Goal: Information Seeking & Learning: Learn about a topic

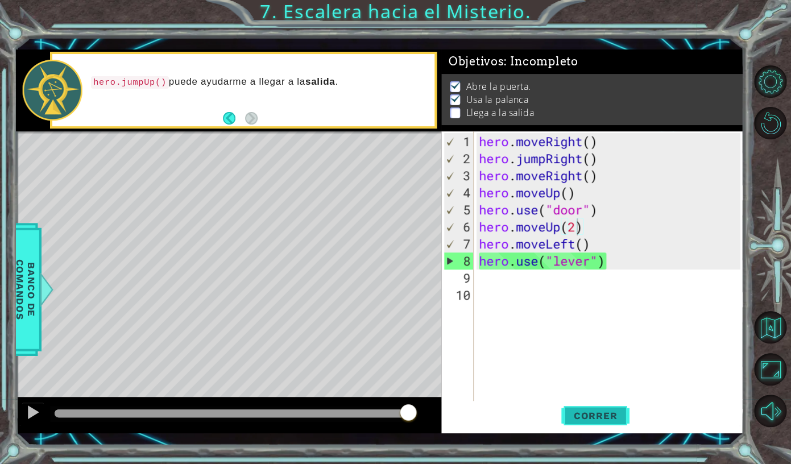
click at [588, 411] on span "Correr" at bounding box center [595, 415] width 67 height 11
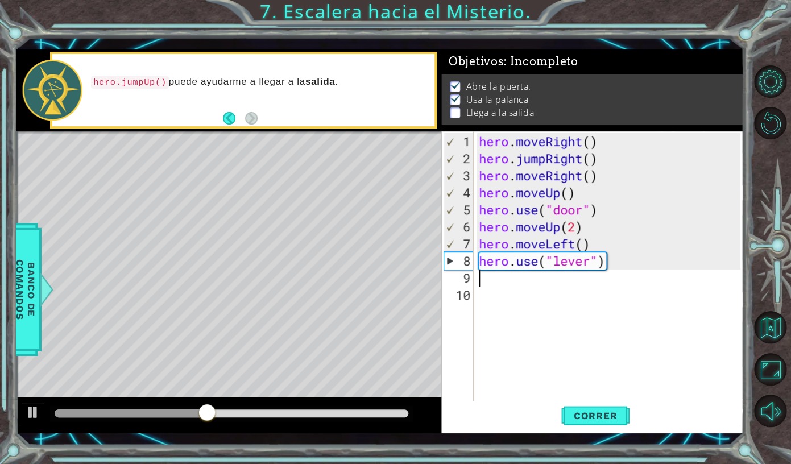
click at [622, 275] on div "hero . moveRight ( ) hero . jumpRight ( ) hero . moveRight ( ) hero . moveUp ( …" at bounding box center [610, 286] width 269 height 307
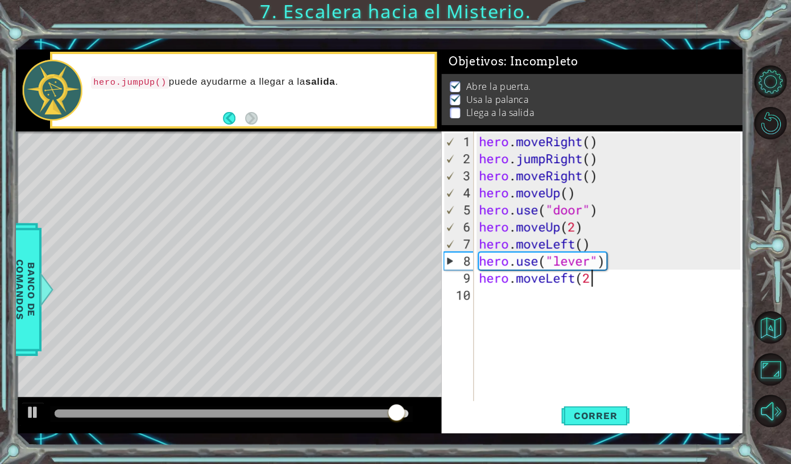
type textarea "hero.moveLeft(2)"
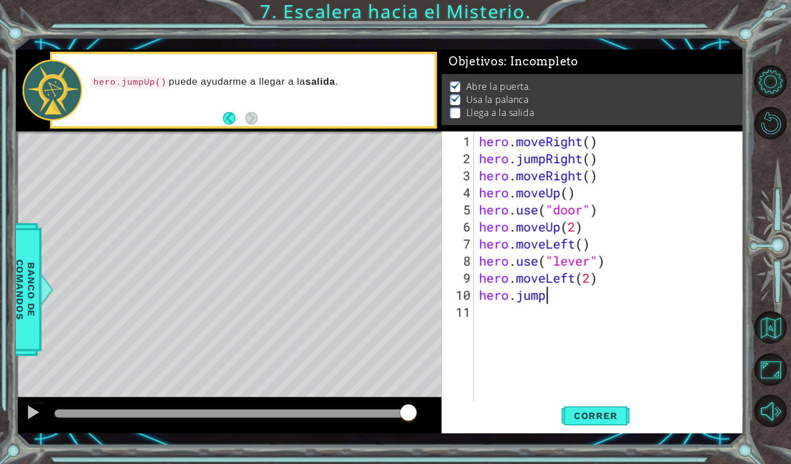
scroll to position [0, 2]
type textarea "hero.jumpUp()"
type textarea "hero.moveRight(2)"
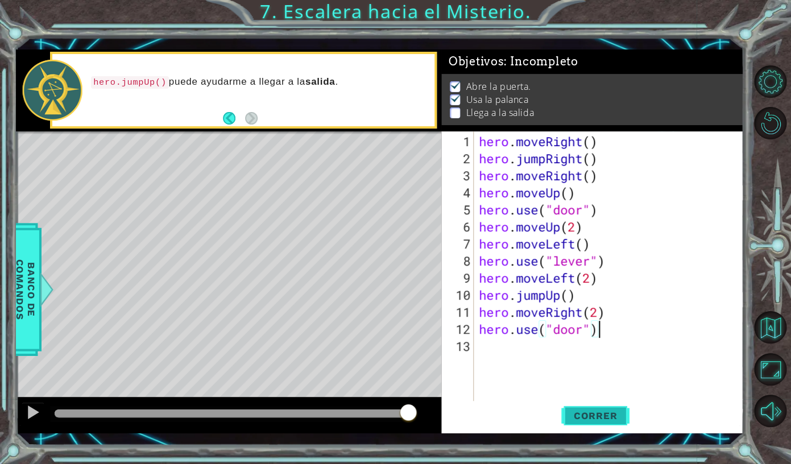
type textarea "hero.use("door")"
click at [614, 421] on span "Correr" at bounding box center [595, 415] width 67 height 11
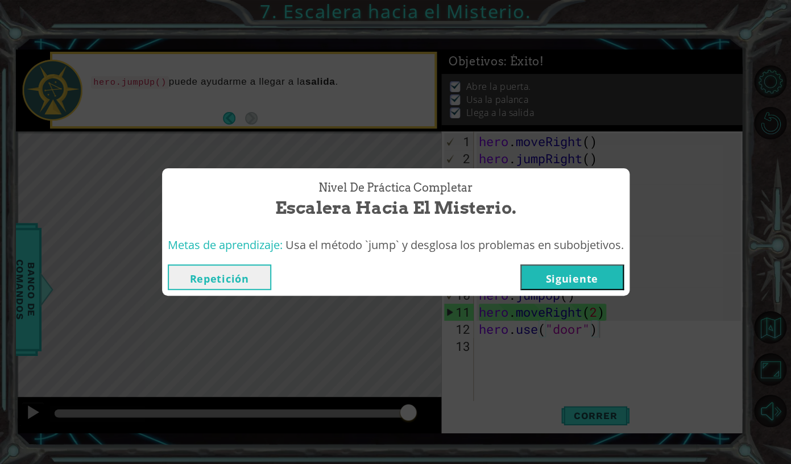
click at [596, 283] on button "Siguiente" at bounding box center [571, 277] width 103 height 26
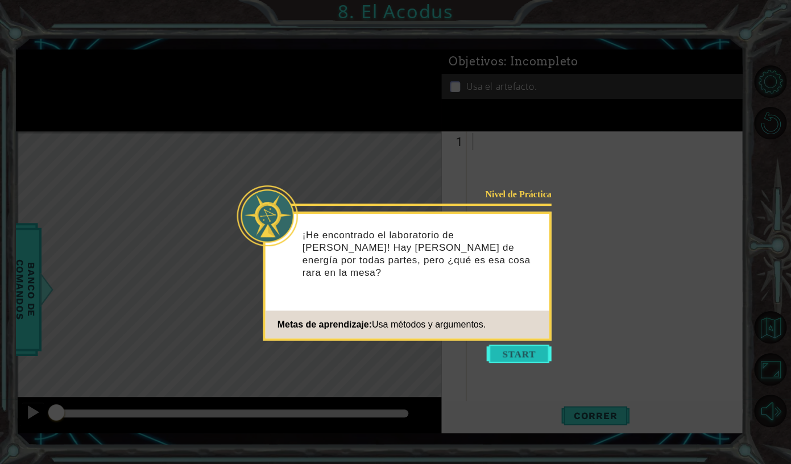
click at [521, 350] on button "Start" at bounding box center [519, 354] width 65 height 18
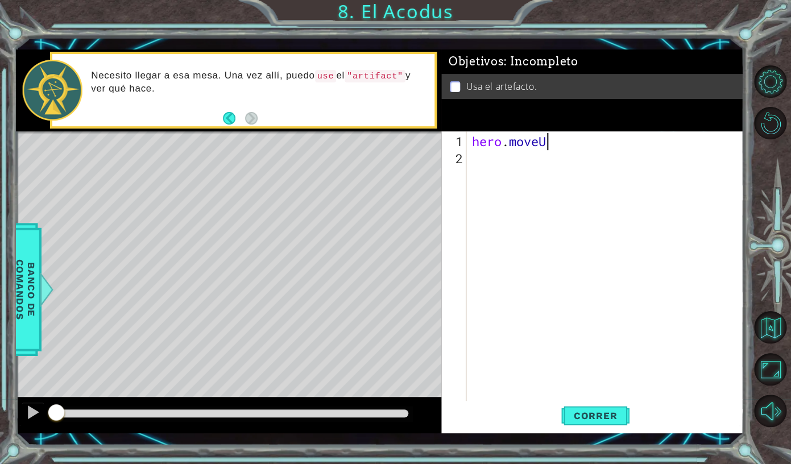
scroll to position [0, 3]
type textarea "hero.moveUp(2)"
type textarea "hero.moveLeft()"
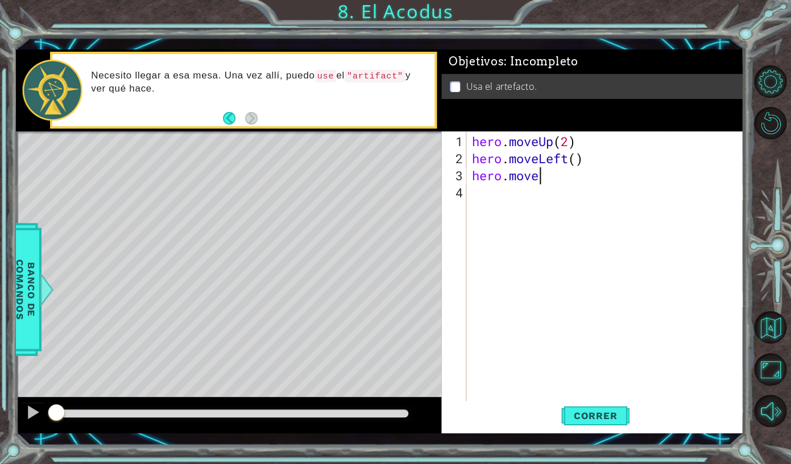
type textarea "hero.move"
click at [613, 419] on span "Correr" at bounding box center [595, 415] width 67 height 11
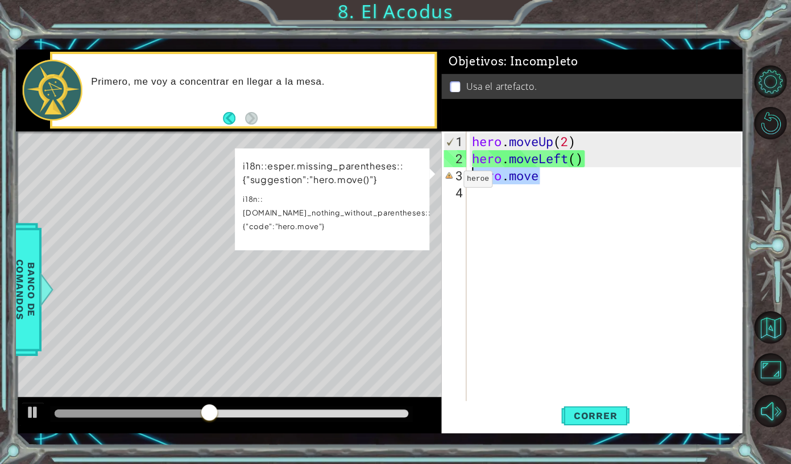
drag, startPoint x: 551, startPoint y: 181, endPoint x: 447, endPoint y: 182, distance: 104.6
click at [470, 182] on div "hero . moveUp ( 2 ) hero . moveLeft ( ) hero . move" at bounding box center [605, 267] width 271 height 273
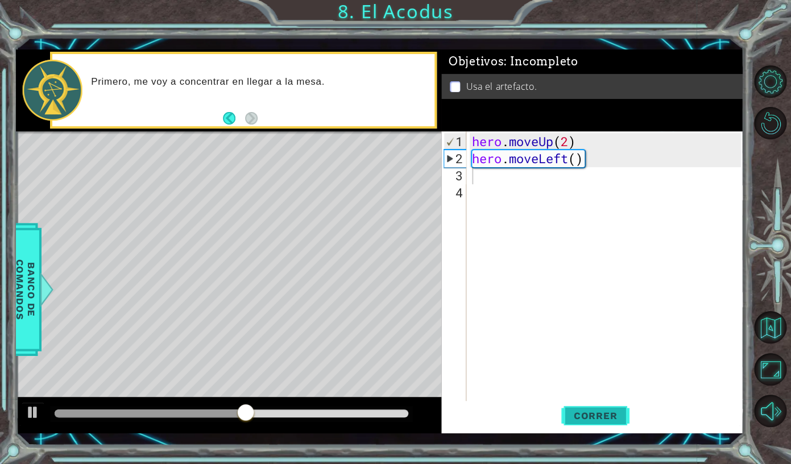
click at [600, 406] on button "Correr" at bounding box center [595, 416] width 68 height 30
type textarea "H"
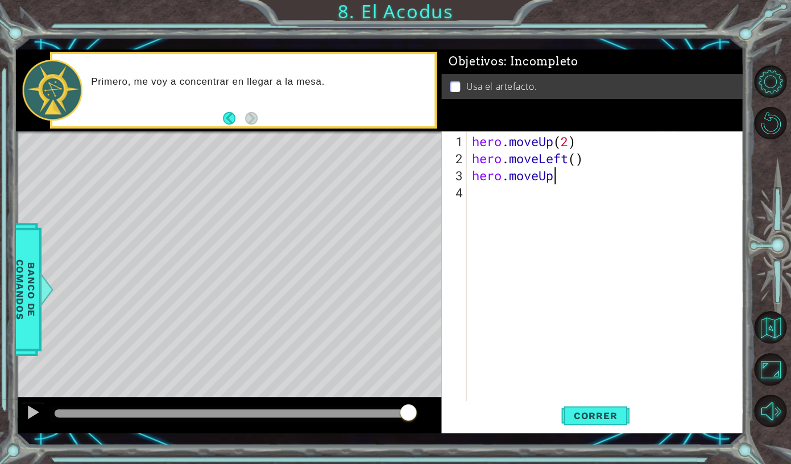
scroll to position [0, 3]
type textarea "hero.moveUp(2)"
type textarea "hero."
click at [39, 312] on span "Banco de comandos" at bounding box center [26, 289] width 30 height 118
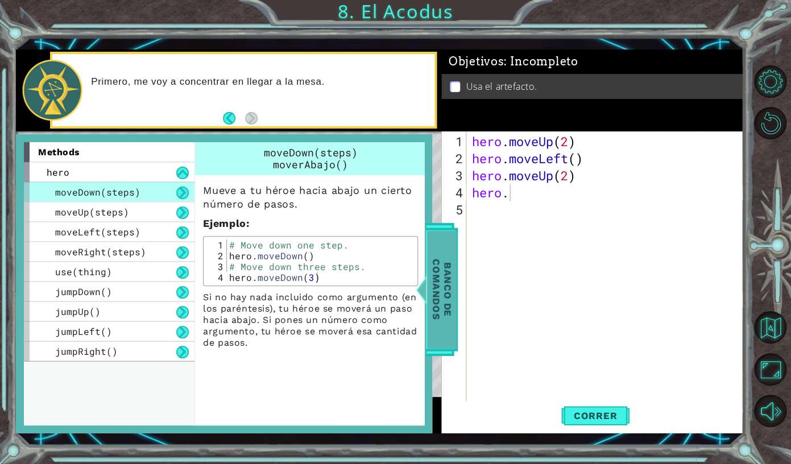
click at [437, 298] on span "Banco de comandos" at bounding box center [442, 289] width 30 height 118
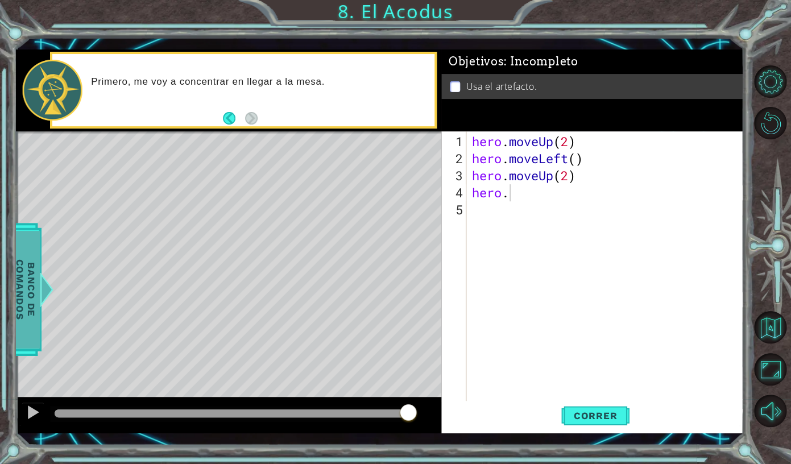
click at [28, 319] on span "Banco de comandos" at bounding box center [26, 289] width 30 height 118
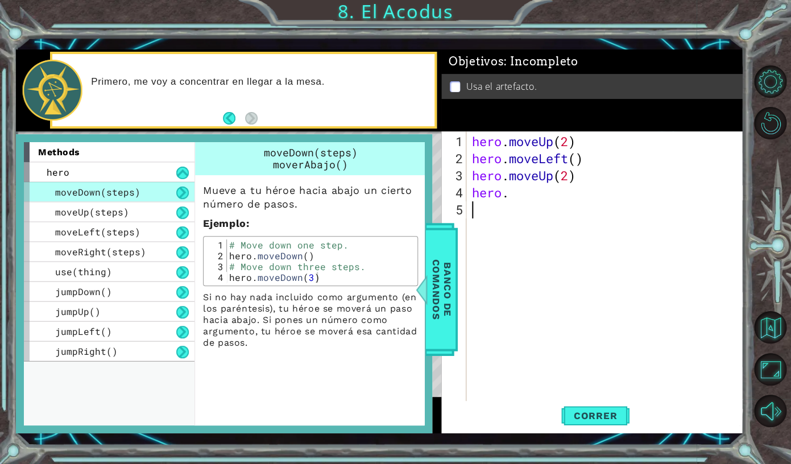
click at [476, 297] on div "hero . moveUp ( 2 ) hero . moveLeft ( ) hero . moveUp ( 2 ) hero ." at bounding box center [608, 286] width 276 height 307
click at [519, 198] on div "hero . moveUp ( 2 ) hero . moveLeft ( ) hero . moveUp ( 2 ) hero ." at bounding box center [608, 286] width 276 height 307
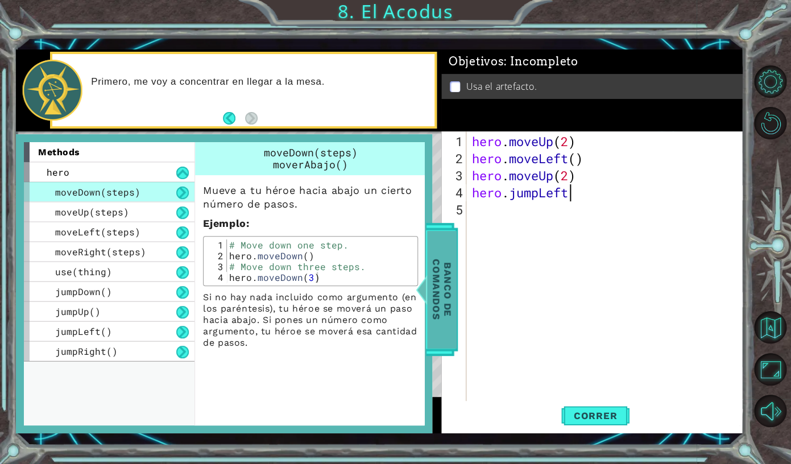
click at [455, 277] on span "Banco de comandos" at bounding box center [442, 289] width 30 height 118
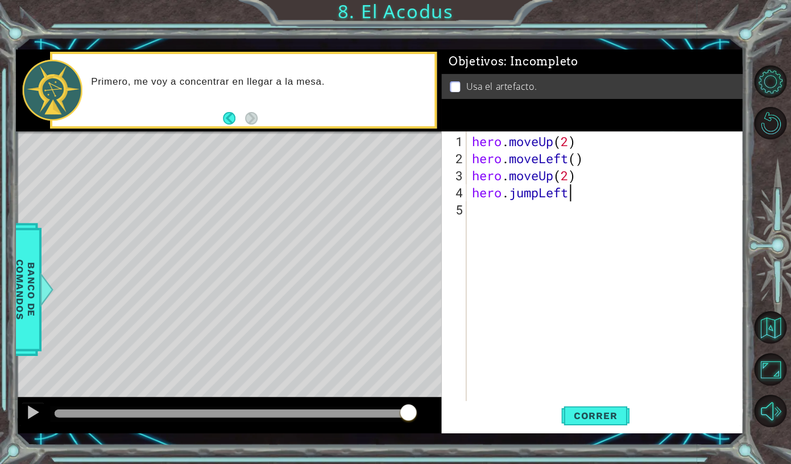
click at [567, 192] on div "hero . moveUp ( 2 ) hero . moveLeft ( ) hero . moveUp ( 2 ) hero . jumpLeft" at bounding box center [608, 286] width 276 height 307
click at [580, 180] on div "hero . moveUp ( 2 ) hero . moveLeft ( ) hero . moveUp ( 2 ) hero . jumpLeft ( )" at bounding box center [608, 286] width 276 height 307
type textarea "hero.moveUp(2)"
click at [598, 214] on div "hero . moveUp ( 2 ) hero . moveLeft ( ) hero . moveUp ( 2 ) hero . moveLeft ( )…" at bounding box center [608, 286] width 276 height 307
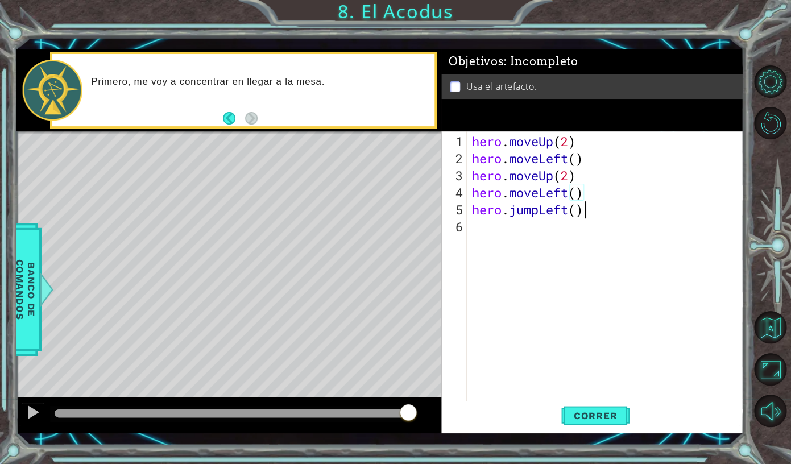
type textarea "hero.jumpLeft()"
click at [586, 191] on div "hero . moveUp ( 2 ) hero . moveLeft ( ) hero . moveUp ( 2 ) hero . moveLeft ( )…" at bounding box center [608, 286] width 276 height 307
type textarea "hero.moveLeft()"
drag, startPoint x: 586, startPoint y: 191, endPoint x: 471, endPoint y: 197, distance: 115.0
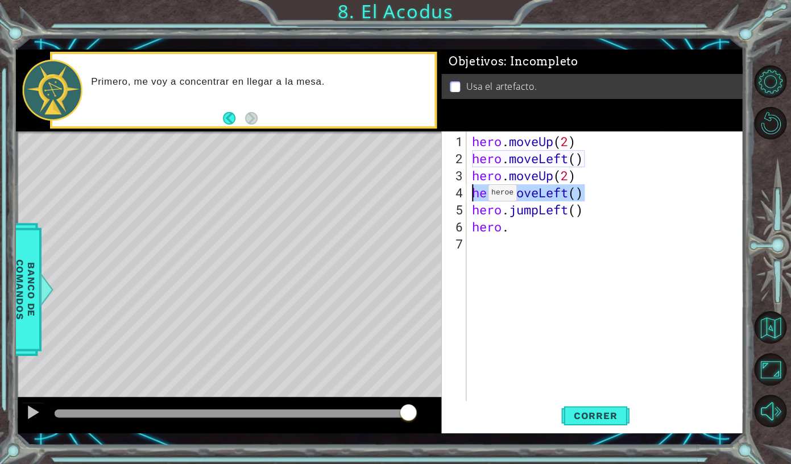
click at [471, 197] on div "hero . moveUp ( 2 ) hero . moveLeft ( ) hero . moveUp ( 2 ) hero . moveLeft ( )…" at bounding box center [608, 286] width 276 height 307
click at [513, 232] on div "hero . moveUp ( 2 ) hero . moveLeft ( ) hero . moveUp ( 2 ) hero . jumpLeft ( )…" at bounding box center [608, 286] width 276 height 307
click at [470, 209] on div "hero. 1 2 3 4 5 6 7 hero . moveUp ( 2 ) hero . moveLeft ( ) hero . moveUp ( 2 )…" at bounding box center [590, 267] width 299 height 273
click at [471, 214] on div "hero . moveUp ( 2 ) hero . moveLeft ( ) hero . moveUp ( 2 ) hero . jumpLeft ( )…" at bounding box center [608, 286] width 276 height 307
click at [505, 212] on div "hero . moveUp ( 2 ) hero . moveLeft ( ) hero . moveUp ( 2 ) hero . jumpLeft ( )…" at bounding box center [608, 286] width 276 height 307
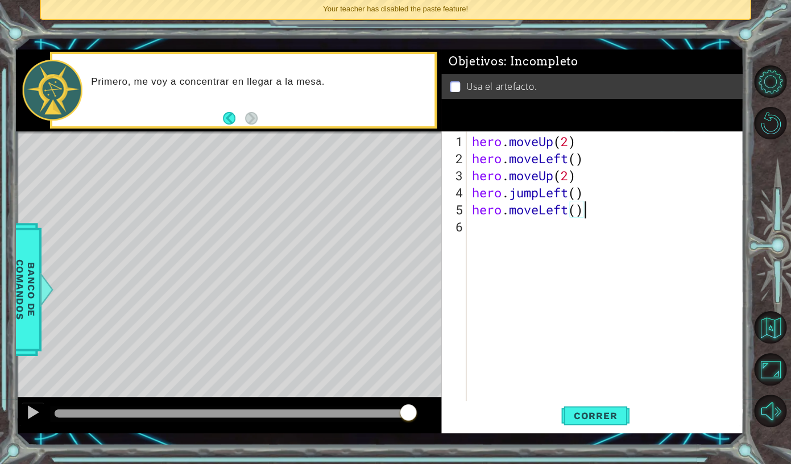
scroll to position [0, 5]
type textarea "hero.moveLeft()"
type textarea "hero.moveUp(2)"
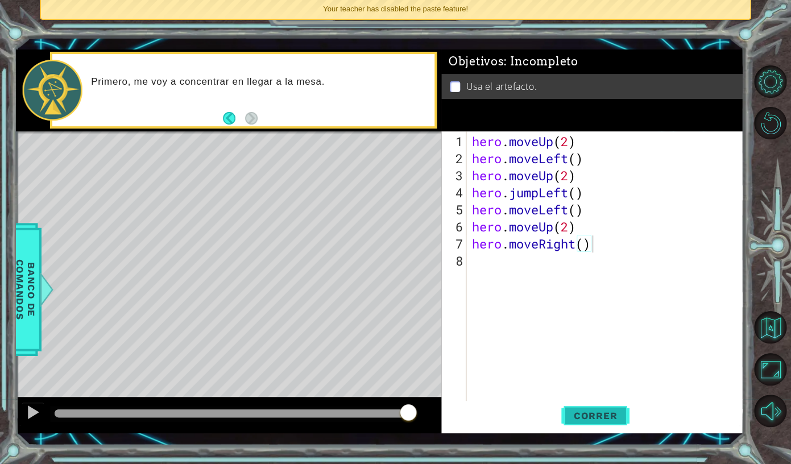
click at [600, 412] on span "Correr" at bounding box center [595, 415] width 67 height 11
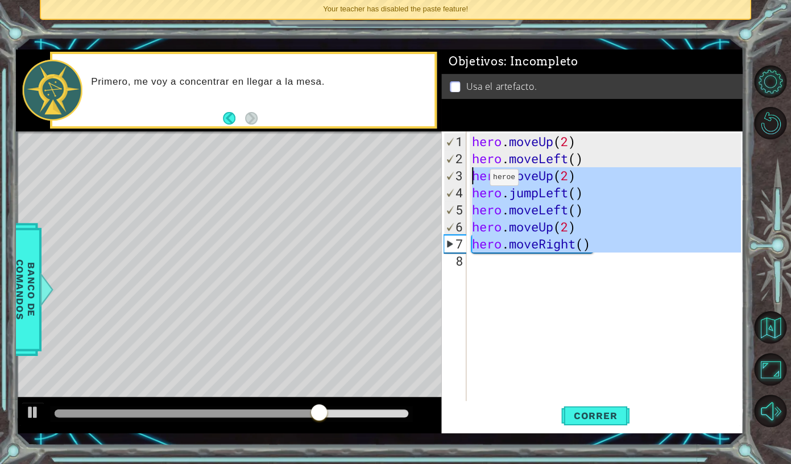
drag, startPoint x: 602, startPoint y: 251, endPoint x: 472, endPoint y: 181, distance: 147.8
click at [472, 181] on div "hero . moveUp ( 2 ) hero . moveLeft ( ) hero . moveUp ( 2 ) hero . jumpLeft ( )…" at bounding box center [608, 286] width 276 height 307
type textarea "hero.moveUp(2) hero.jumpLeft()"
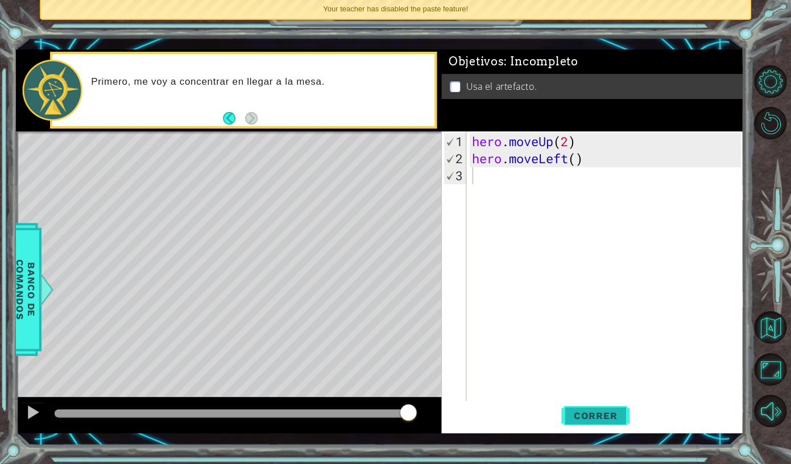
click at [598, 421] on span "Correr" at bounding box center [595, 415] width 67 height 11
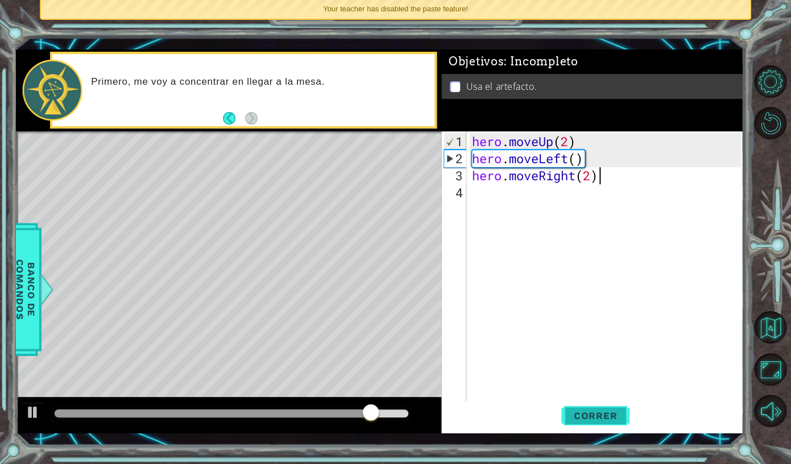
scroll to position [0, 5]
type textarea "hero.moveRight(2)"
click at [605, 422] on button "Correr" at bounding box center [595, 416] width 68 height 30
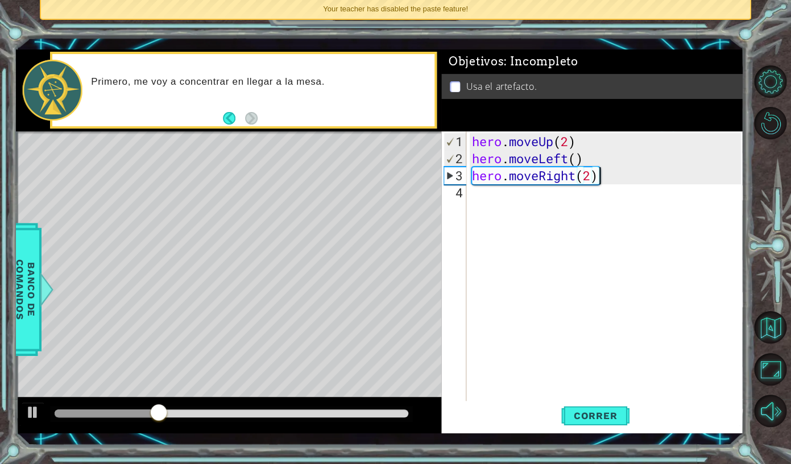
click at [580, 186] on div "hero . moveUp ( 2 ) hero . moveLeft ( ) hero . moveRight ( 2 )" at bounding box center [608, 286] width 276 height 307
click at [575, 176] on div "hero . moveUp ( 2 ) hero . moveLeft ( ) hero . moveRight ( 2 )" at bounding box center [608, 286] width 276 height 307
type textarea "hero.moveLeft(2)"
click at [601, 413] on span "Correr" at bounding box center [595, 415] width 67 height 11
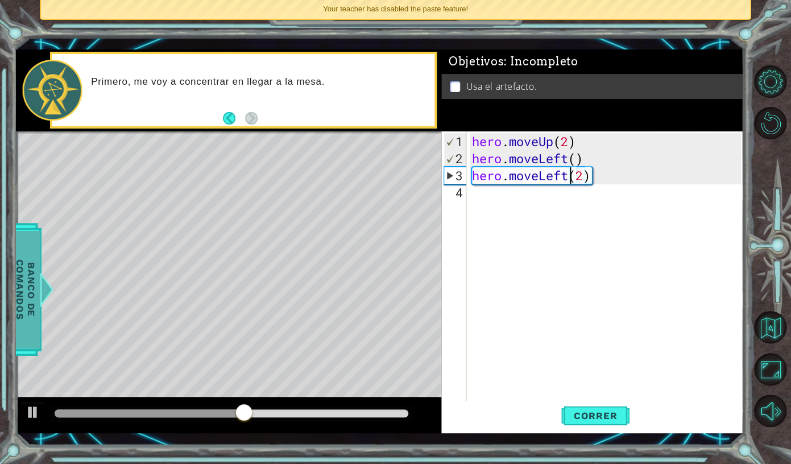
click at [30, 258] on span "Banco de comandos" at bounding box center [26, 289] width 30 height 118
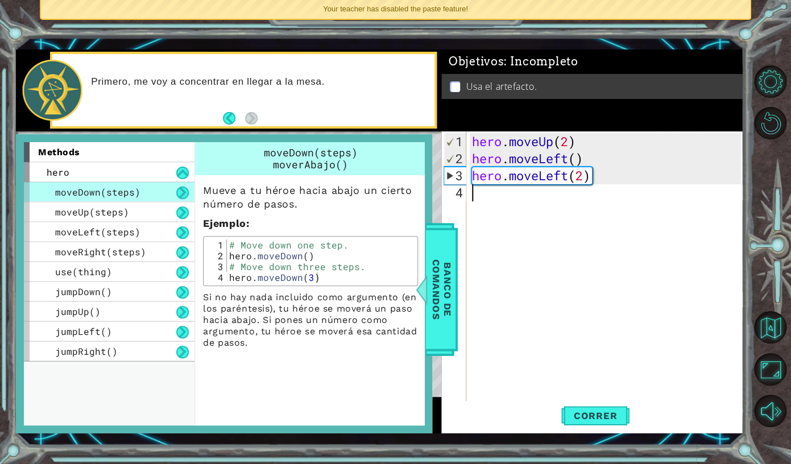
click at [561, 259] on div "hero . moveUp ( 2 ) hero . moveLeft ( ) hero . moveLeft ( 2 )" at bounding box center [608, 286] width 276 height 307
click at [595, 184] on div "hero . moveUp ( 2 ) hero . moveLeft ( ) hero . moveLeft ( 2 )" at bounding box center [608, 286] width 276 height 307
click at [570, 177] on div "hero . moveUp ( 2 ) hero . moveLeft ( ) hero . moveLeft ( 2 )" at bounding box center [608, 286] width 276 height 307
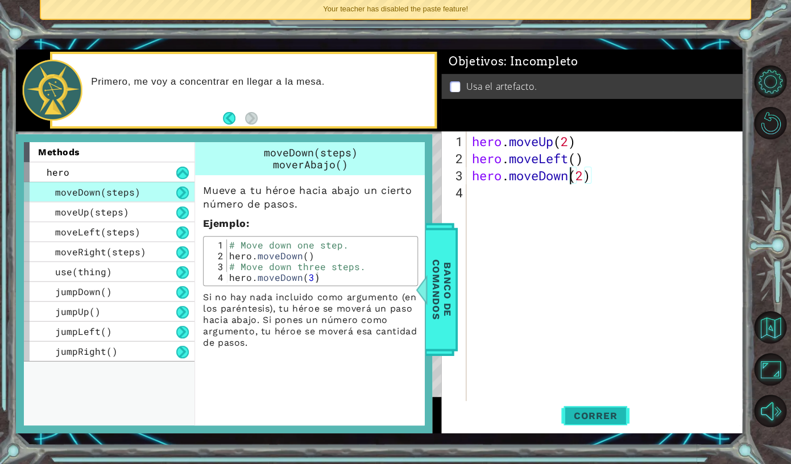
type textarea "hero.moveDown(2)"
click at [591, 420] on span "Correr" at bounding box center [595, 415] width 67 height 11
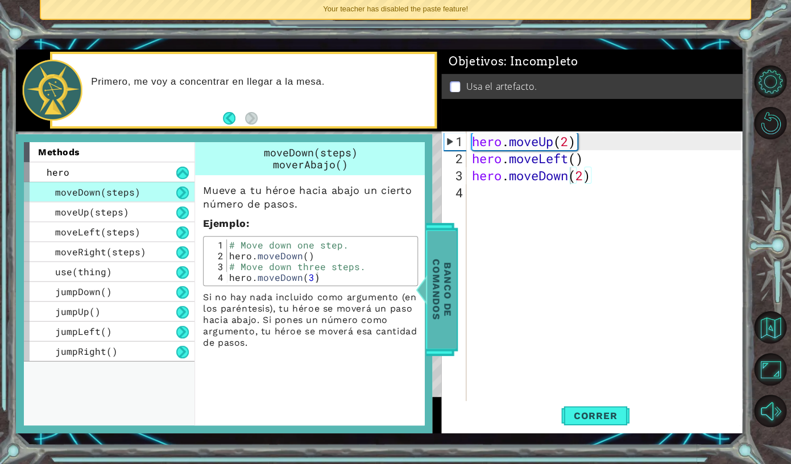
click at [435, 325] on span "Banco de comandos" at bounding box center [442, 289] width 30 height 118
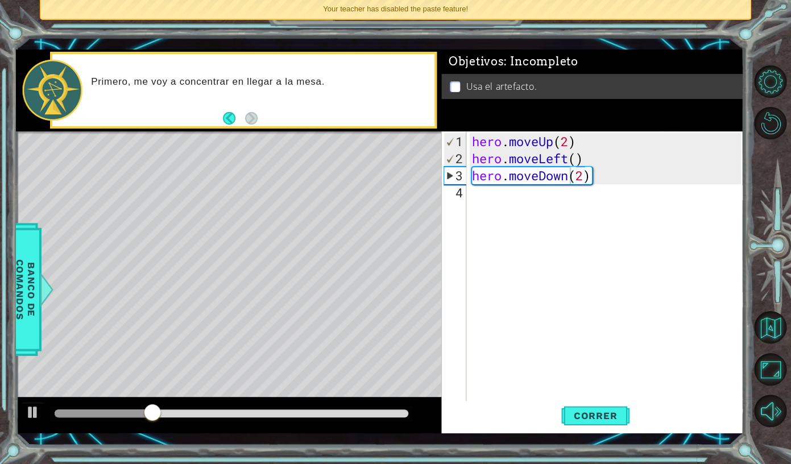
click at [485, 197] on div "hero . moveUp ( 2 ) hero . moveLeft ( ) hero . moveDown ( 2 )" at bounding box center [608, 286] width 276 height 307
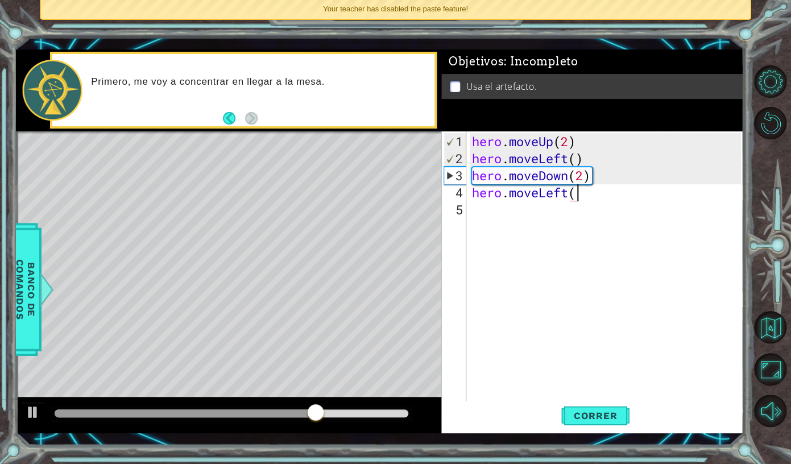
type textarea "hero.moveLeft()"
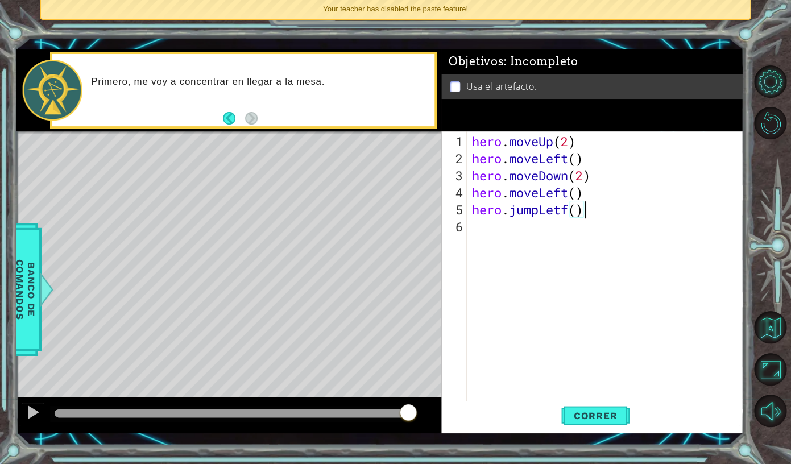
scroll to position [0, 5]
click at [596, 417] on span "Correr" at bounding box center [595, 415] width 67 height 11
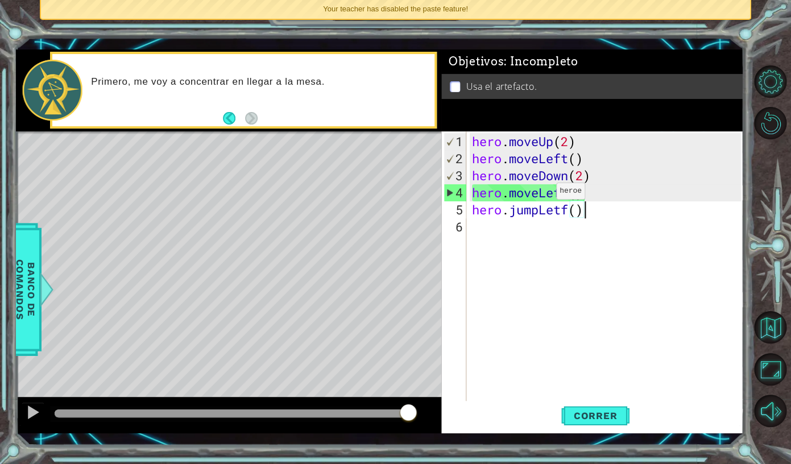
click at [540, 194] on div "hero . moveUp ( 2 ) hero . moveLeft ( ) hero . moveDown ( 2 ) hero . moveLeft (…" at bounding box center [608, 286] width 276 height 307
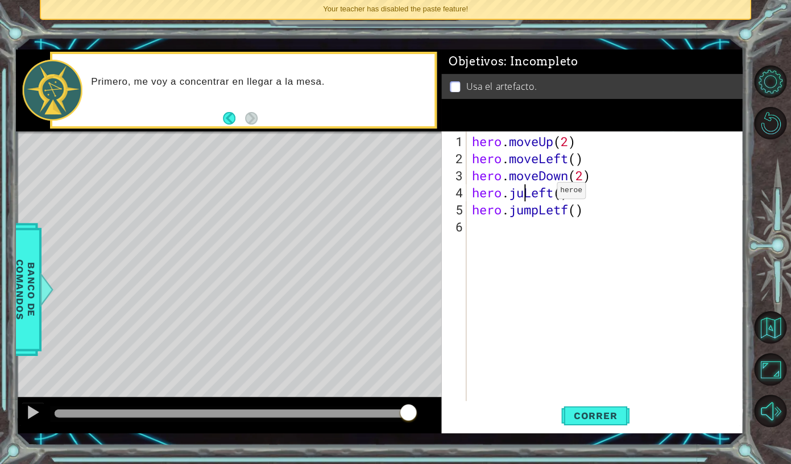
scroll to position [0, 2]
drag, startPoint x: 541, startPoint y: 213, endPoint x: 513, endPoint y: 211, distance: 27.9
click at [513, 211] on div "hero . moveUp ( 2 ) hero . moveLeft ( ) hero . moveDown ( 2 ) hero . jumLeft ( …" at bounding box center [608, 286] width 276 height 307
click at [600, 434] on div "1 ההההההההההההההההההההההההההההההההההההההההההההההההההההההההההההההההההההההההההההה…" at bounding box center [380, 241] width 728 height 408
click at [600, 427] on button "Correr" at bounding box center [595, 416] width 68 height 30
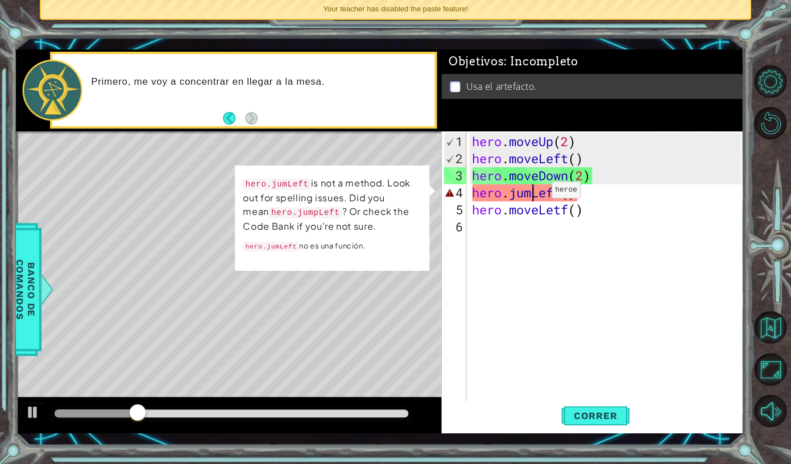
click at [534, 194] on div "hero . moveUp ( 2 ) hero . moveLeft ( ) hero . moveDown ( 2 ) hero . jumLeft ( …" at bounding box center [608, 286] width 276 height 307
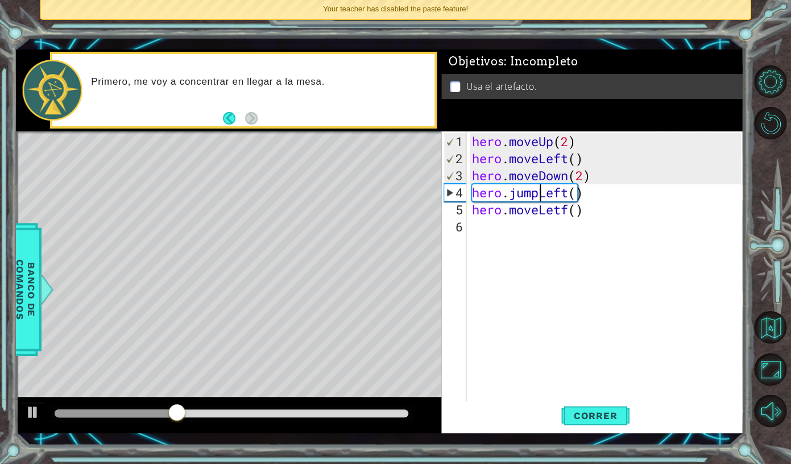
click at [596, 433] on div "hero.jumpLeft() 1 2 3 4 5 6 hero . moveUp ( 2 ) hero . moveLeft ( ) hero . move…" at bounding box center [592, 282] width 302 height 302
click at [595, 418] on span "Correr" at bounding box center [595, 415] width 67 height 11
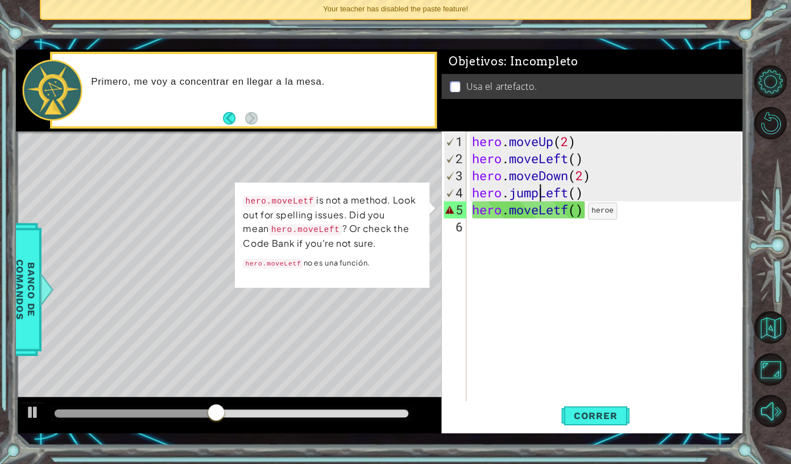
click at [571, 215] on div "hero . moveUp ( 2 ) hero . moveLeft ( ) hero . moveDown ( 2 ) hero . jumpLeft (…" at bounding box center [608, 286] width 276 height 307
drag, startPoint x: 571, startPoint y: 215, endPoint x: 541, endPoint y: 214, distance: 29.6
click at [541, 214] on div "hero . moveUp ( 2 ) hero . moveLeft ( ) hero . moveDown ( 2 ) hero . jumpLeft (…" at bounding box center [608, 286] width 276 height 307
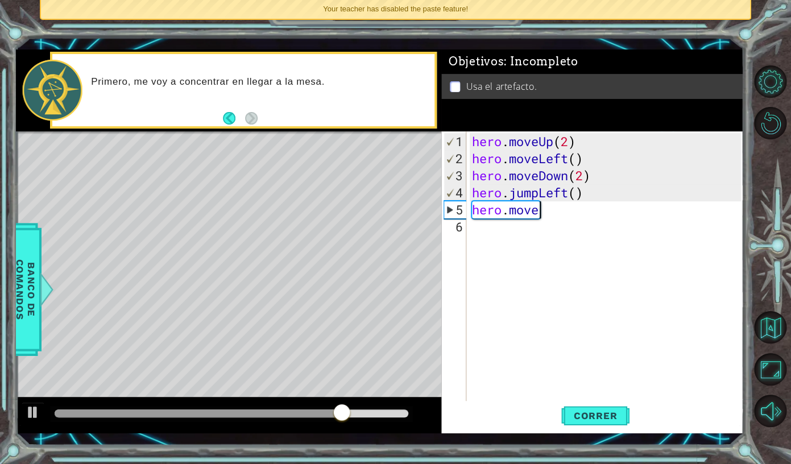
click at [546, 210] on div "hero . moveUp ( 2 ) hero . moveLeft ( ) hero . moveDown ( 2 ) hero . jumpLeft (…" at bounding box center [608, 286] width 276 height 307
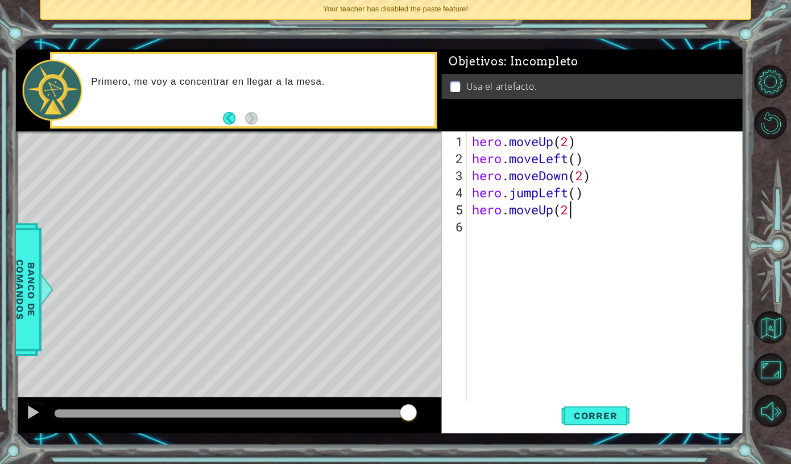
type textarea "hero.moveUp(2)"
type textarea "hero.moveRight()"
click at [615, 409] on button "Correr" at bounding box center [595, 416] width 68 height 30
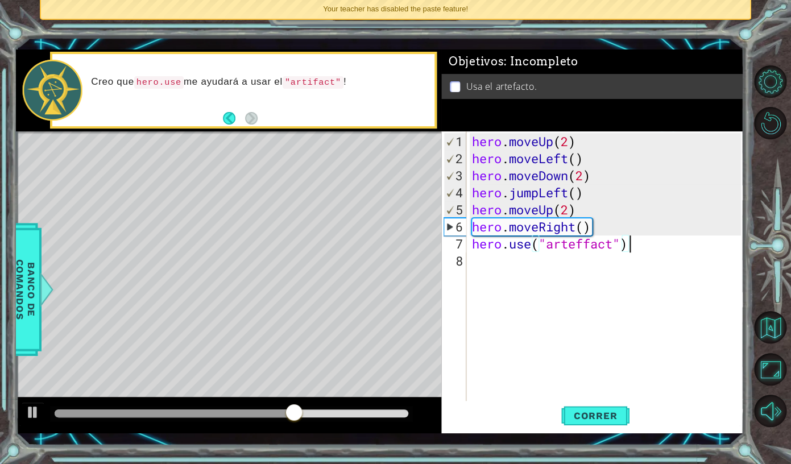
scroll to position [0, 6]
click at [598, 409] on button "Correr" at bounding box center [595, 416] width 68 height 30
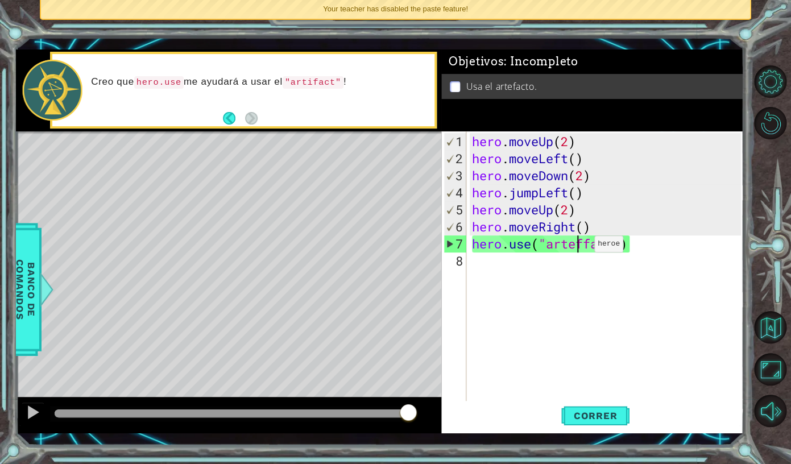
click at [577, 248] on div "hero . moveUp ( 2 ) hero . moveLeft ( ) hero . moveDown ( 2 ) hero . jumpLeft (…" at bounding box center [608, 286] width 276 height 307
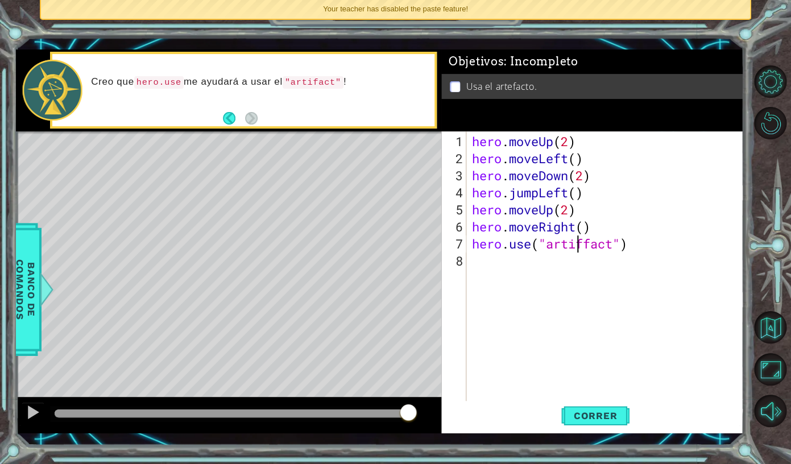
scroll to position [0, 4]
type textarea "hero.use("artifact")"
click at [586, 412] on span "Correr" at bounding box center [595, 415] width 67 height 11
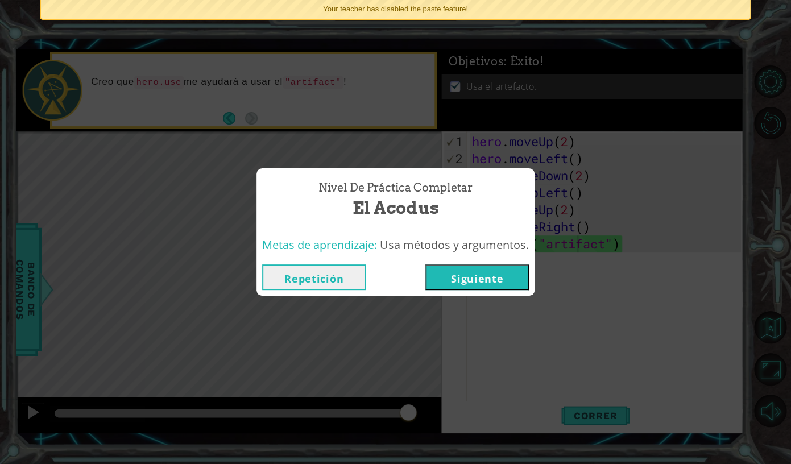
click at [505, 279] on button "Siguiente" at bounding box center [476, 277] width 103 height 26
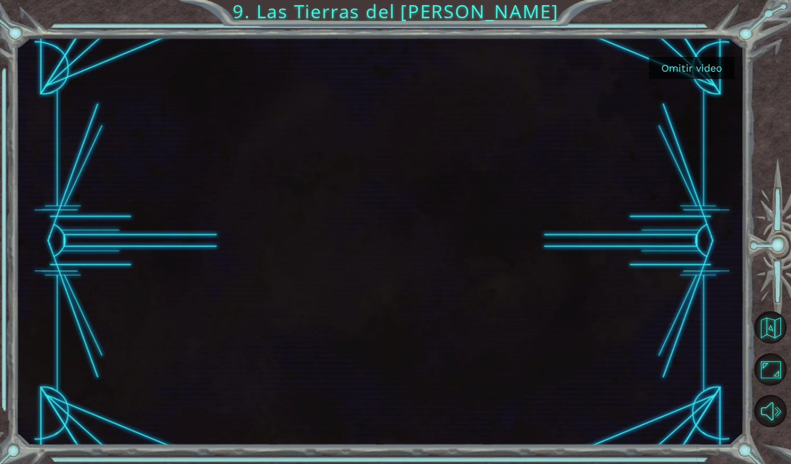
click at [666, 72] on button "Omitir video" at bounding box center [691, 68] width 85 height 22
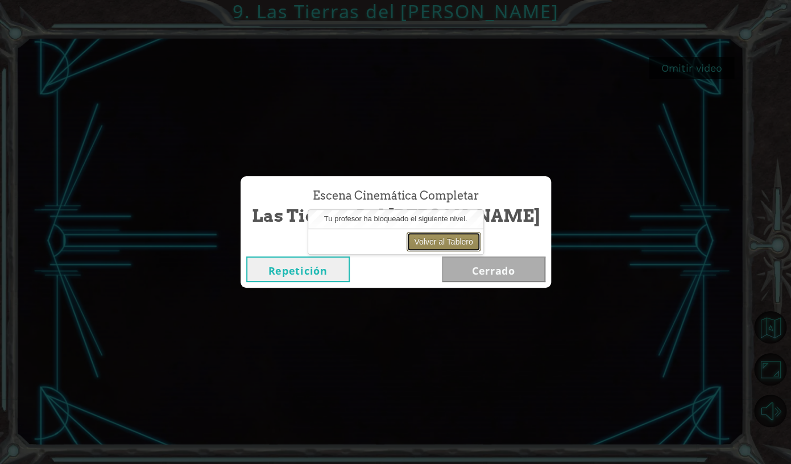
click at [451, 239] on button "Volver al Tablero" at bounding box center [442, 241] width 73 height 19
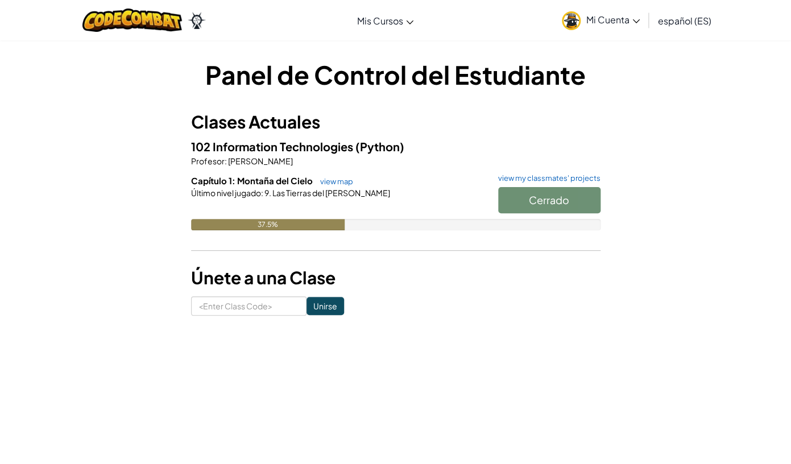
click at [549, 208] on div "Cerrado" at bounding box center [544, 203] width 114 height 32
click at [547, 196] on div "Cerrado" at bounding box center [544, 203] width 114 height 32
click at [312, 210] on div at bounding box center [395, 208] width 409 height 20
click at [288, 194] on span "Las Tierras del [PERSON_NAME]" at bounding box center [330, 193] width 119 height 10
click at [516, 178] on link "view my classmates' projects" at bounding box center [546, 178] width 108 height 7
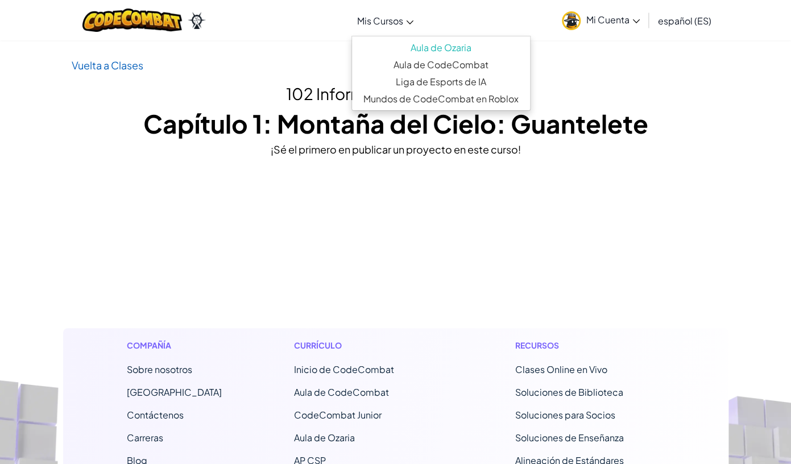
click at [407, 24] on icon at bounding box center [409, 22] width 7 height 4
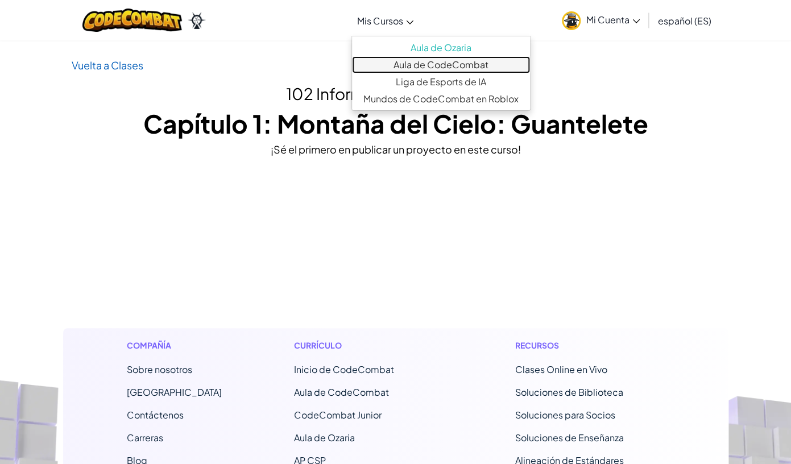
click at [429, 65] on link "Aula de CodeCombat" at bounding box center [441, 64] width 178 height 17
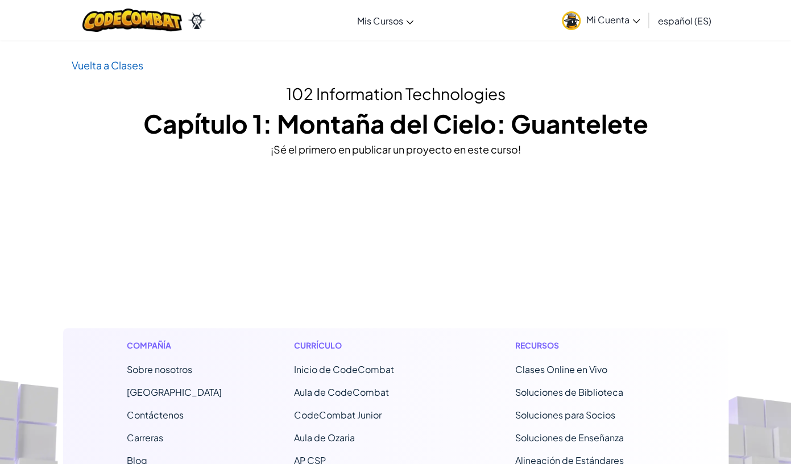
click at [592, 16] on span "Mi Cuenta" at bounding box center [612, 20] width 53 height 12
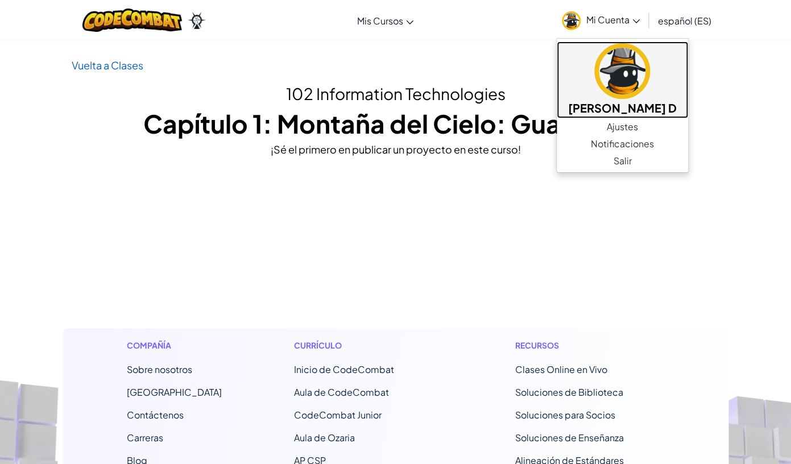
click at [599, 102] on h5 "[PERSON_NAME] D" at bounding box center [622, 108] width 109 height 18
